Goal: Transaction & Acquisition: Obtain resource

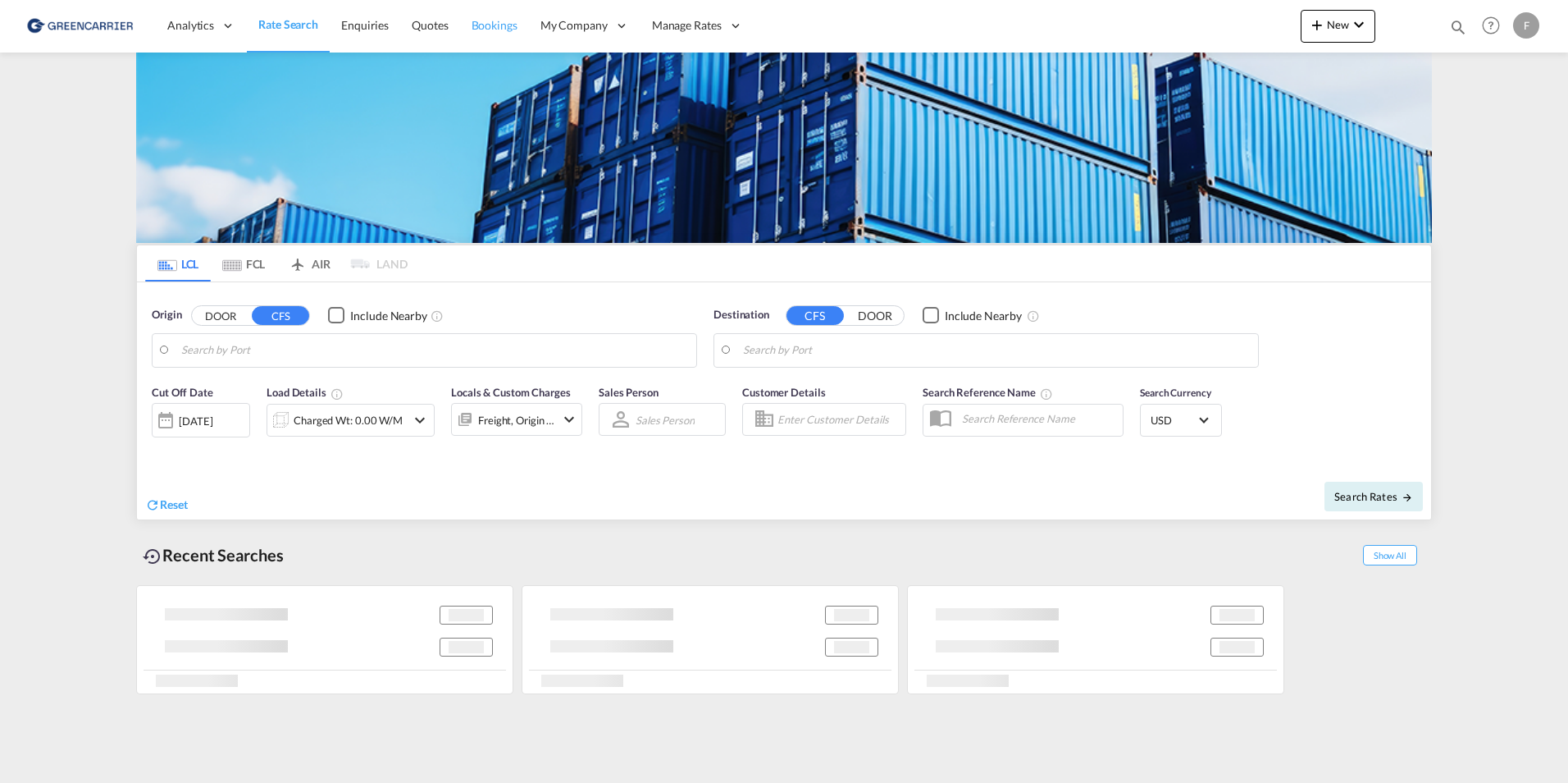
type input "[GEOGRAPHIC_DATA] ([GEOGRAPHIC_DATA]), [GEOGRAPHIC_DATA]"
type input "Callao, PECLL"
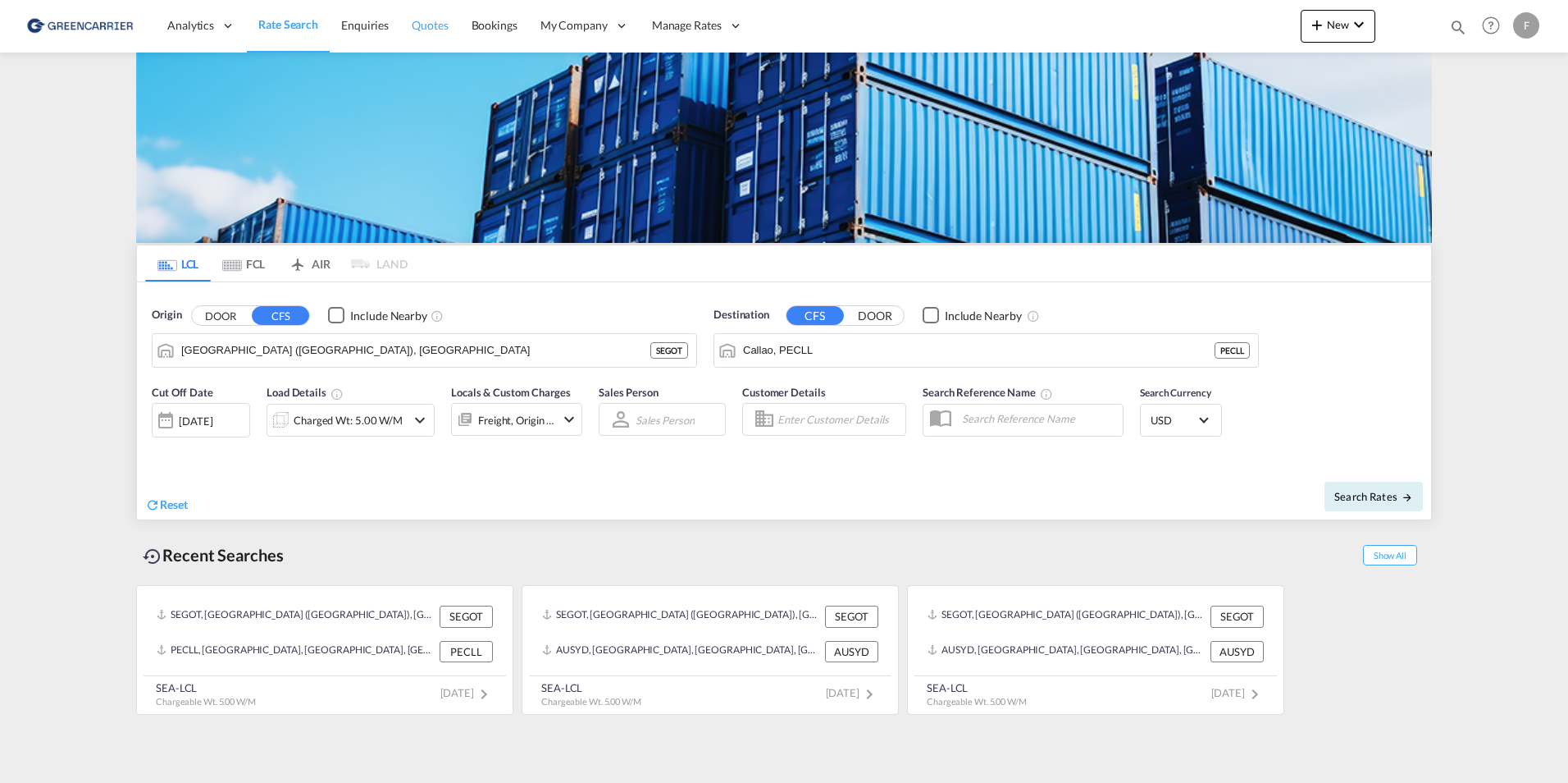
click at [446, 36] on link "Quotes" at bounding box center [429, 25] width 59 height 53
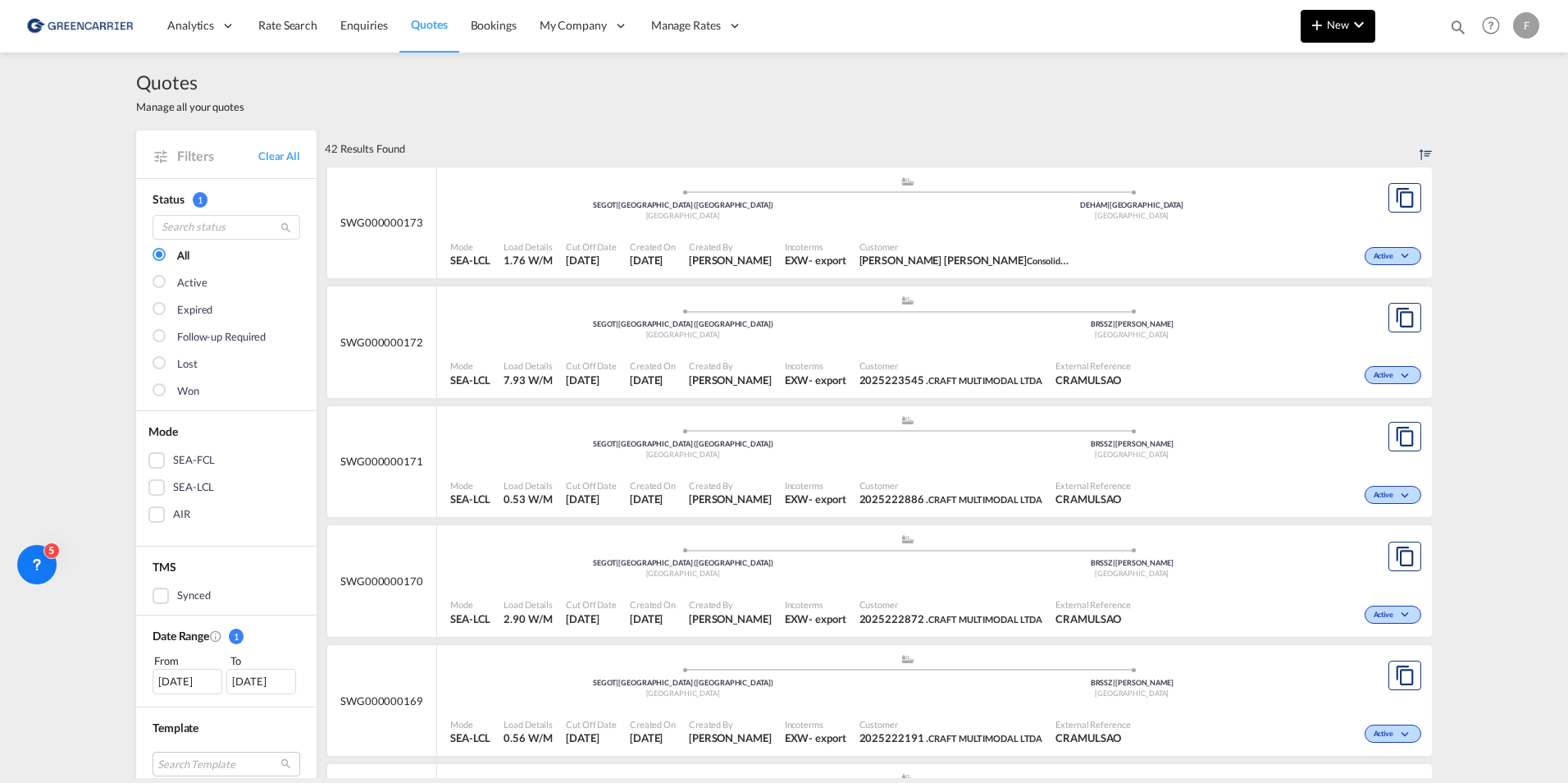
click at [1351, 24] on md-icon "icon-chevron-down" at bounding box center [1359, 24] width 19 height 19
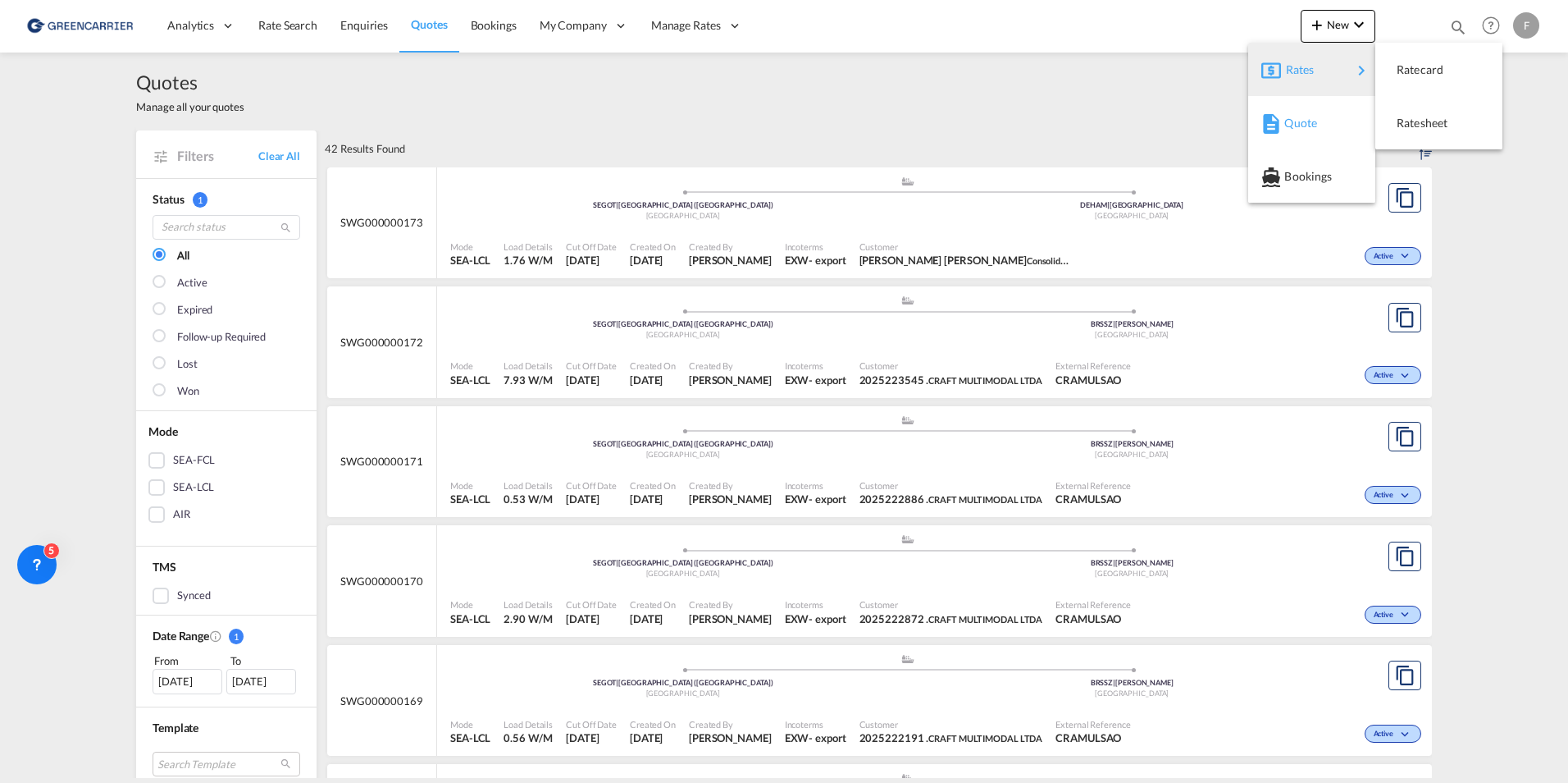
click at [1340, 131] on div "Quote" at bounding box center [1314, 123] width 61 height 41
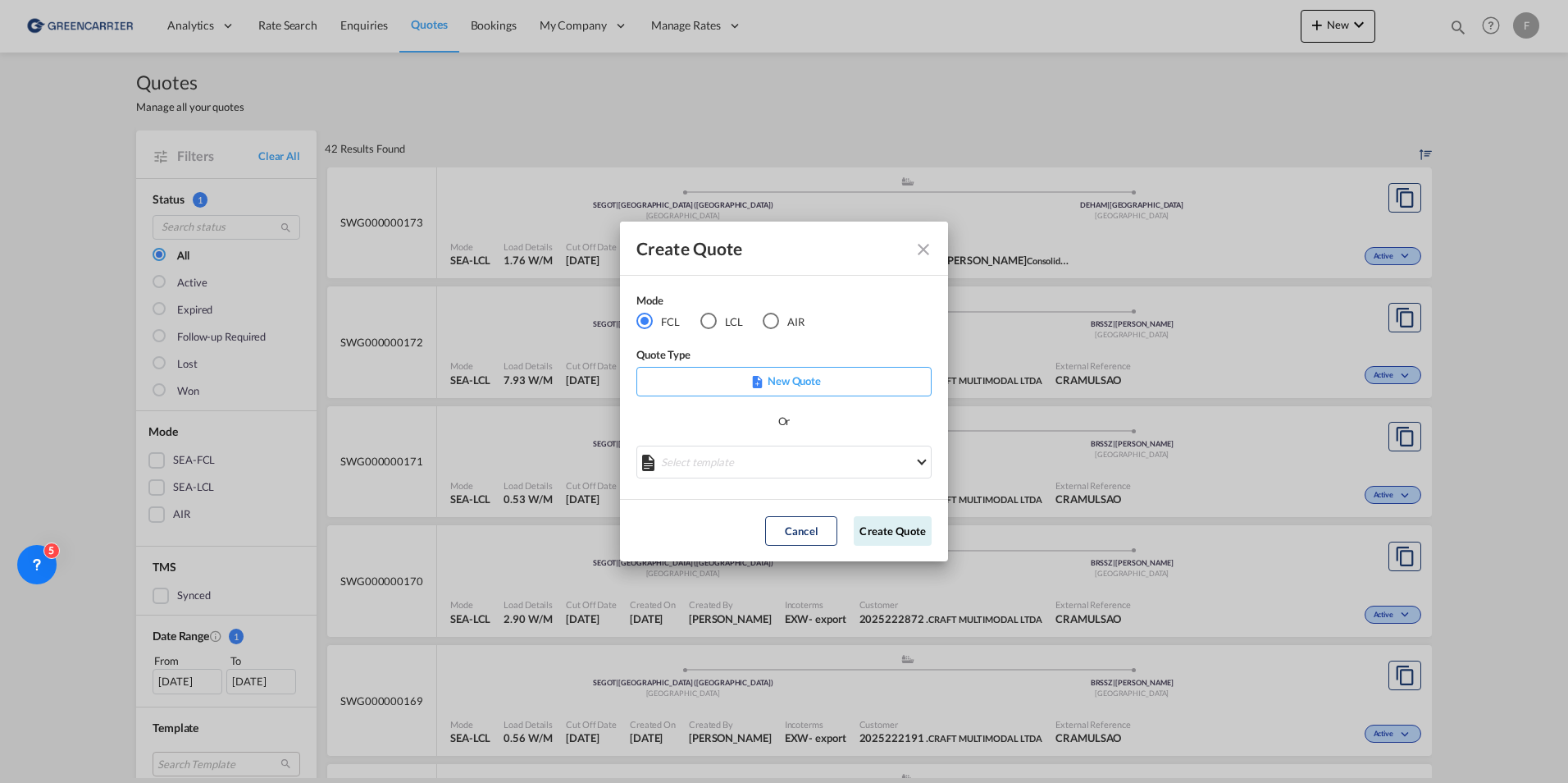
click at [714, 319] on div "LCL" at bounding box center [708, 321] width 16 height 16
click at [759, 456] on div "Create QuoteModeFCL LCLAIR ..." at bounding box center [784, 455] width 295 height 20
click at [701, 450] on md-select "Select template No Result Match Found Done" at bounding box center [784, 462] width 295 height 33
click at [731, 423] on md-backdrop at bounding box center [784, 392] width 1568 height 783
click at [883, 532] on button "Create Quote" at bounding box center [892, 531] width 77 height 29
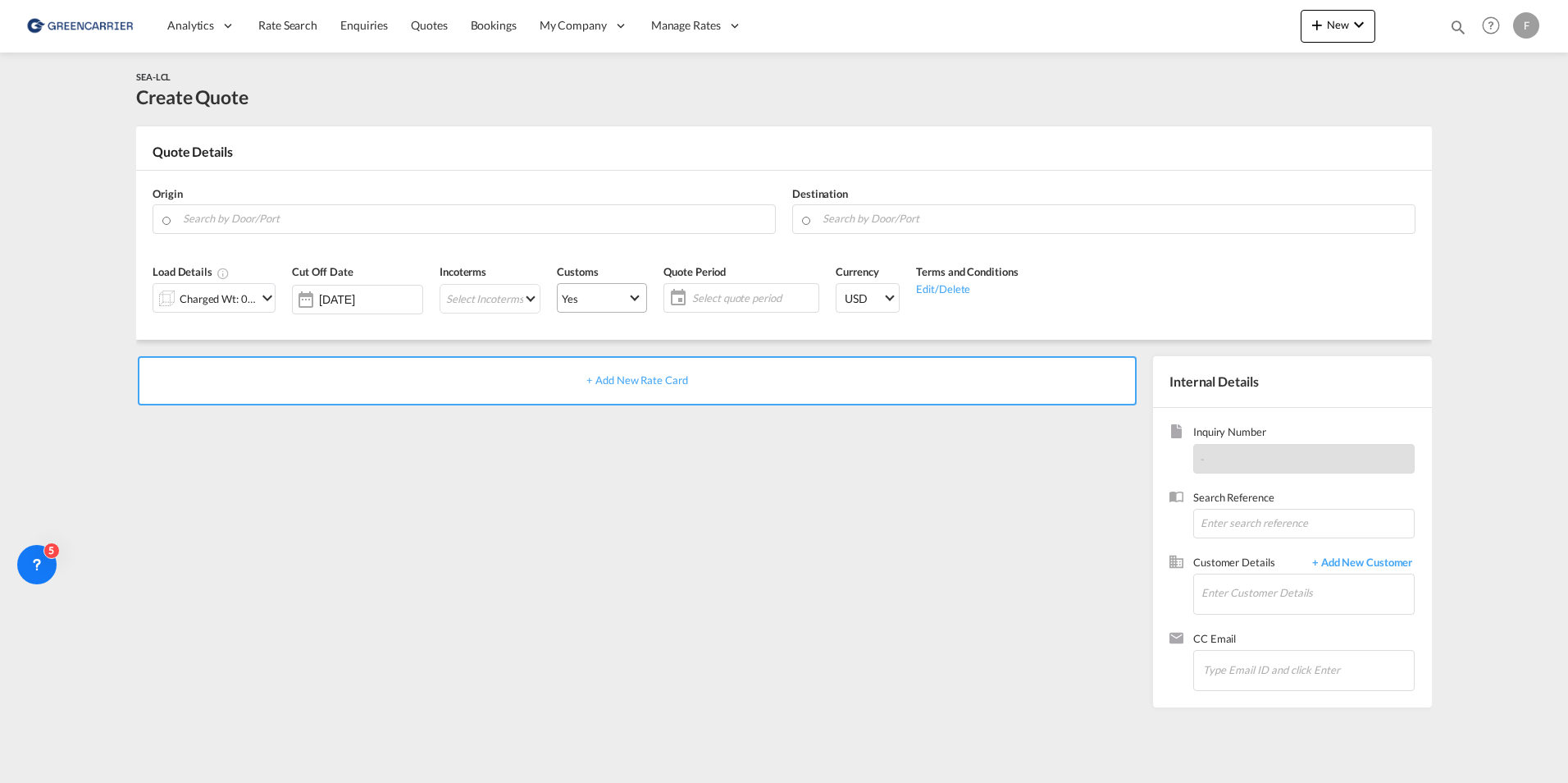
click at [580, 289] on md-select-value "Yes" at bounding box center [601, 298] width 88 height 23
click at [579, 330] on md-option "No" at bounding box center [598, 337] width 115 height 40
click at [851, 585] on div "+ Add New Rate Card" at bounding box center [640, 527] width 1008 height 343
click at [420, 26] on span "Quotes" at bounding box center [428, 25] width 36 height 14
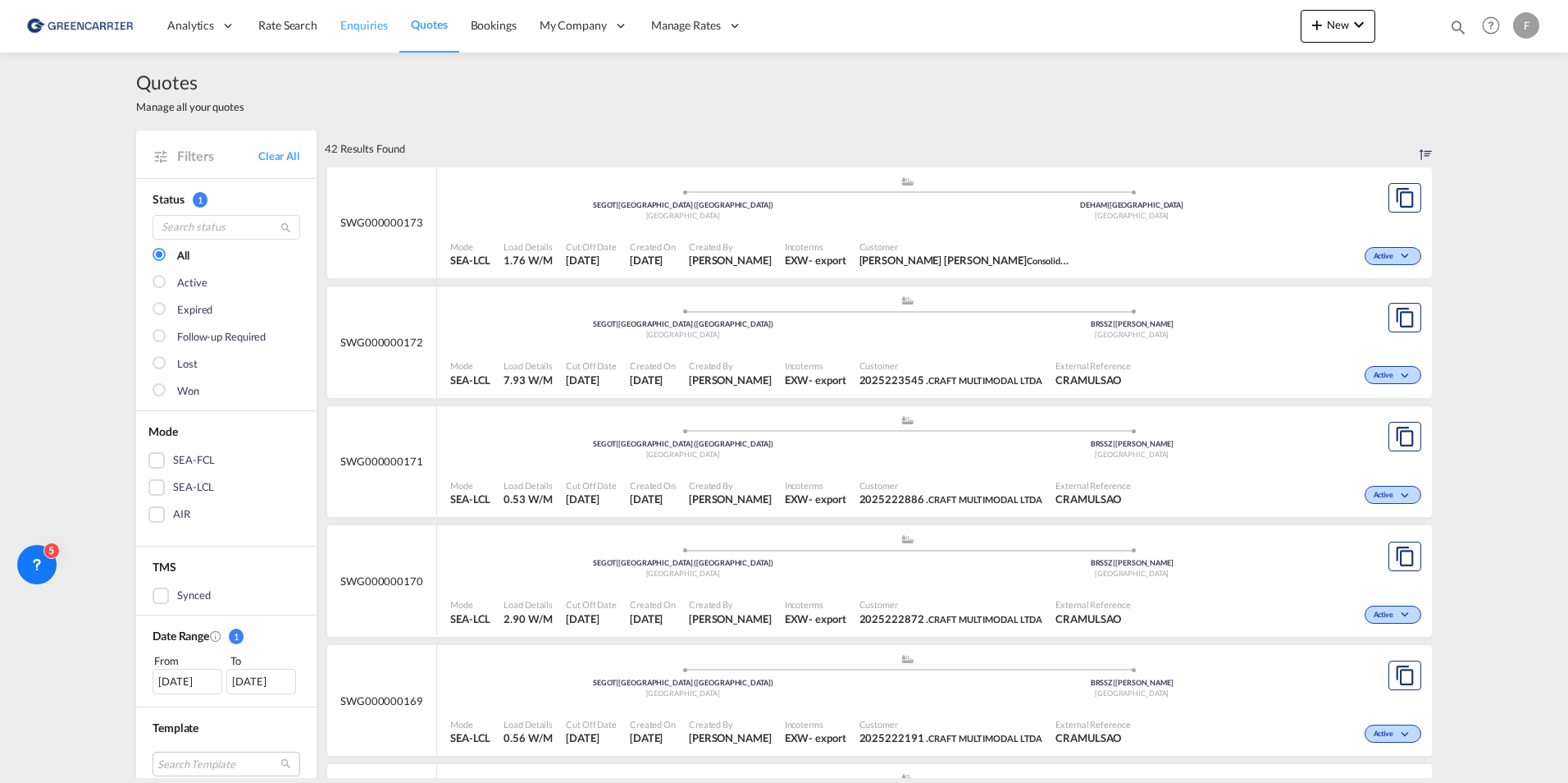
click at [355, 17] on span "Enquiries" at bounding box center [363, 25] width 47 height 16
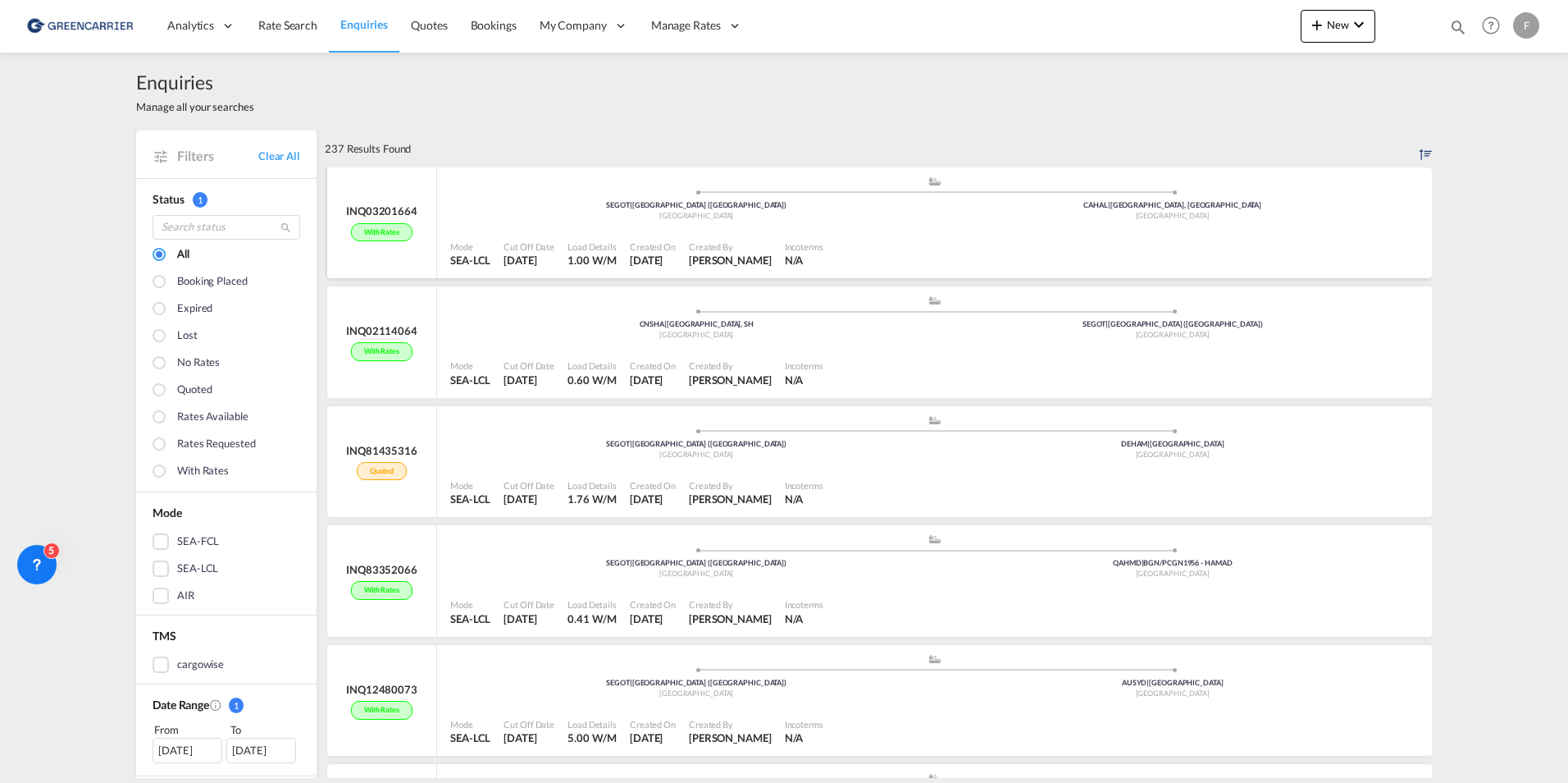
click at [542, 183] on div ".a{fill:#aaa8ad;} .a{fill:#aaa8ad;} SEGOT | [GEOGRAPHIC_DATA] ([GEOGRAPHIC_DATA…" at bounding box center [935, 200] width 968 height 49
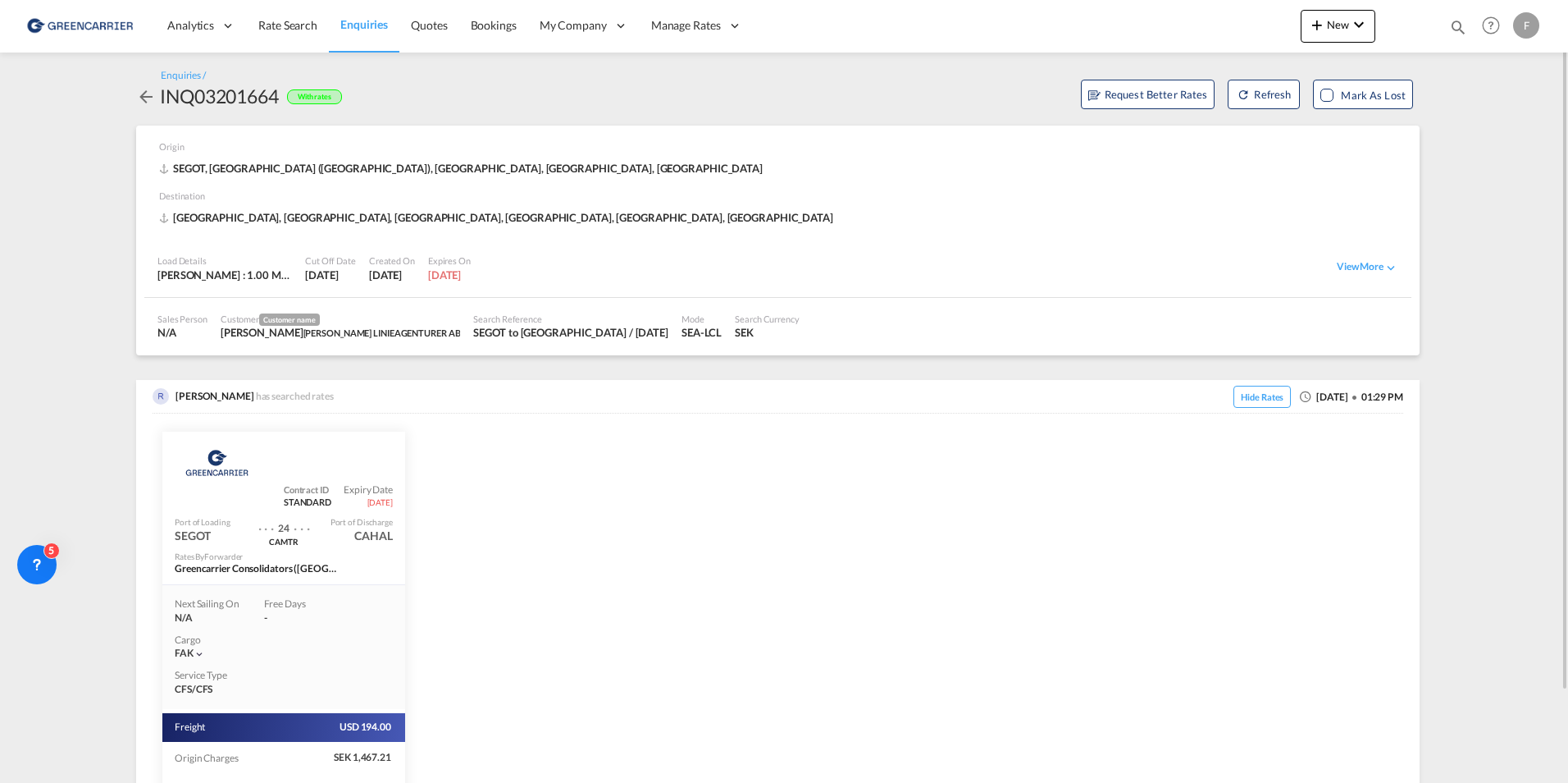
click at [146, 98] on md-icon "icon-arrow-left" at bounding box center [146, 97] width 19 height 19
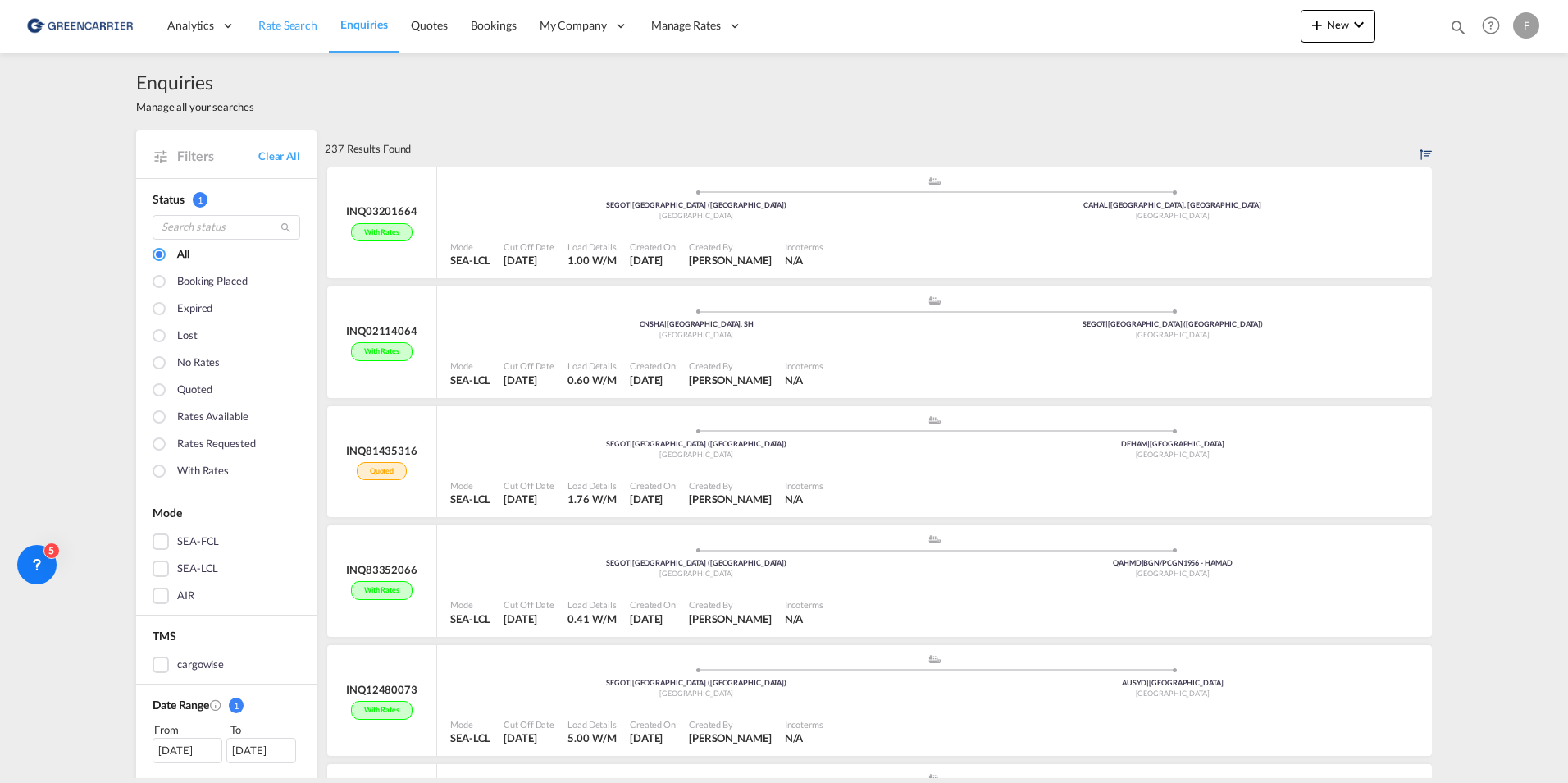
click at [317, 38] on link "Rate Search" at bounding box center [288, 25] width 82 height 53
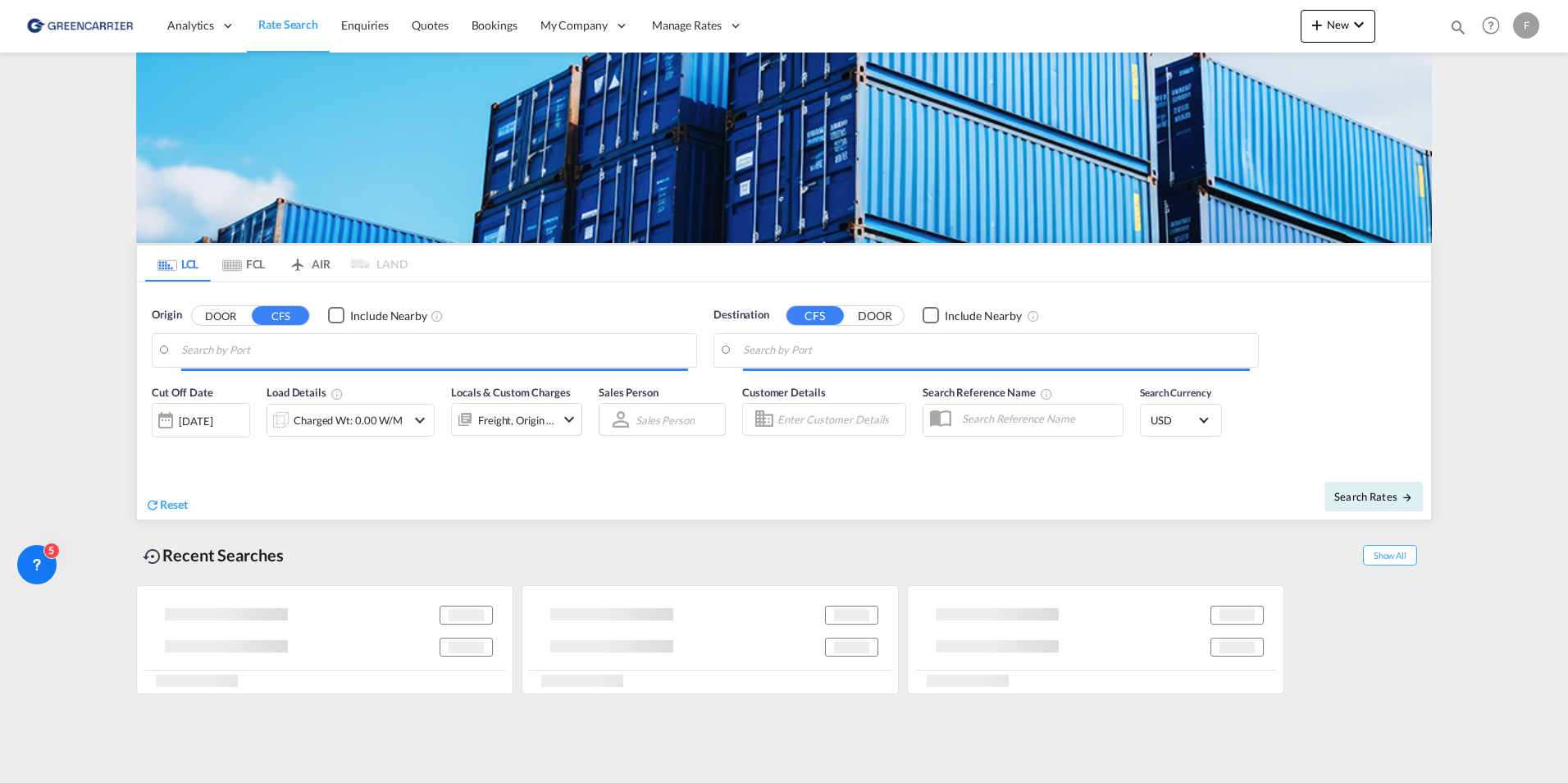
type input "[GEOGRAPHIC_DATA] ([GEOGRAPHIC_DATA]), [GEOGRAPHIC_DATA]"
type input "Callao, PECLL"
